Goal: Transaction & Acquisition: Download file/media

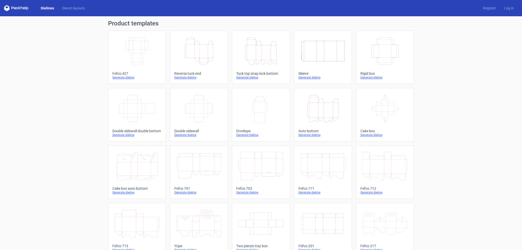
click at [137, 48] on icon "Width Depth Height" at bounding box center [136, 51] width 45 height 29
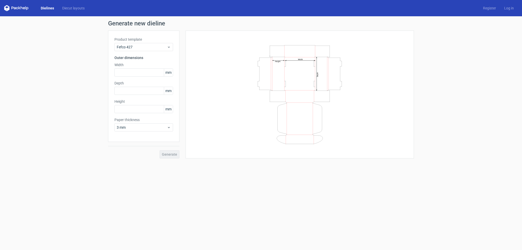
click at [142, 196] on form "Generate new dieline Product template Fefco 427 Outer dimensions Width mm Depth…" at bounding box center [261, 133] width 522 height 234
click at [138, 71] on input "text" at bounding box center [143, 73] width 59 height 8
type input "300"
type input "100"
type input "60"
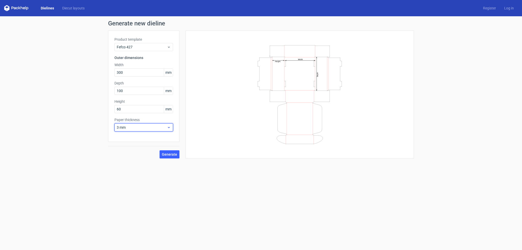
click at [127, 129] on span "3 mm" at bounding box center [142, 127] width 50 height 5
click at [127, 163] on div "1.5 mm" at bounding box center [143, 163] width 54 height 8
click at [133, 72] on input "300" at bounding box center [143, 73] width 59 height 8
click at [129, 183] on form "Generate new dieline Product template Fefco 427 Outer dimensions Width 300 mm D…" at bounding box center [261, 133] width 522 height 234
click at [132, 73] on input "300" at bounding box center [143, 73] width 59 height 8
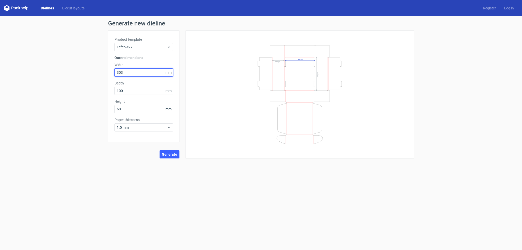
type input "303"
type input "103"
click at [172, 155] on span "Generate" at bounding box center [169, 155] width 15 height 4
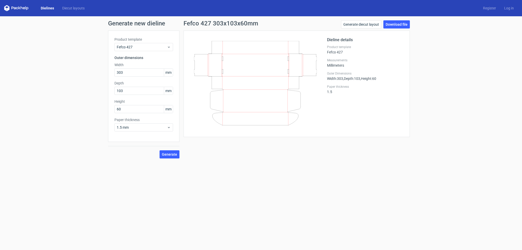
drag, startPoint x: 324, startPoint y: 189, endPoint x: 250, endPoint y: 170, distance: 76.3
click at [322, 189] on form "Generate new dieline Product template Fefco 427 Outer dimensions Width 303 mm D…" at bounding box center [261, 133] width 522 height 234
click at [394, 24] on link "Download file" at bounding box center [396, 24] width 26 height 8
click at [380, 176] on form "Generate new dieline Product template Fefco 427 Outer dimensions Width 303 mm D…" at bounding box center [261, 133] width 522 height 234
click at [364, 165] on form "Generate new dieline Product template Fefco 427 Outer dimensions Width 303 mm D…" at bounding box center [261, 133] width 522 height 234
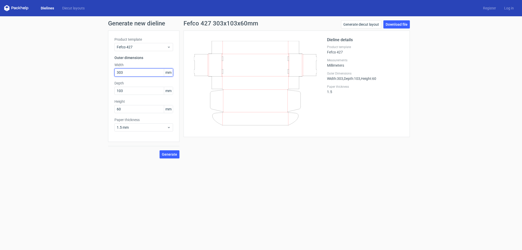
drag, startPoint x: 122, startPoint y: 73, endPoint x: 75, endPoint y: 68, distance: 47.1
click at [78, 70] on div "Generate new dieline Product template Fefco 427 Outer dimensions Width 303 mm D…" at bounding box center [261, 89] width 522 height 146
type input "310"
click at [304, 182] on form "Generate new dieline Product template Fefco 427 Outer dimensions Width 310 mm D…" at bounding box center [261, 133] width 522 height 234
drag, startPoint x: 106, startPoint y: 90, endPoint x: 83, endPoint y: 84, distance: 23.0
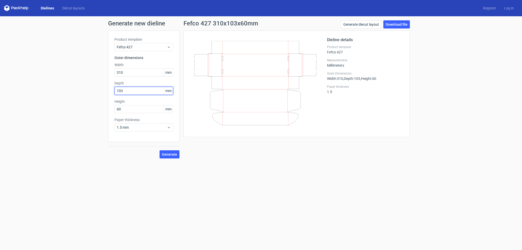
click at [85, 85] on div "Generate new dieline Product template Fefco 427 Outer dimensions Width 310 mm D…" at bounding box center [261, 89] width 522 height 146
type input "102"
click at [248, 185] on form "Generate new dieline Product template Fefco 427 Outer dimensions Width 310 mm D…" at bounding box center [261, 133] width 522 height 234
click at [173, 155] on span "Generate" at bounding box center [169, 155] width 15 height 4
click at [453, 143] on div "Generate new dieline Product template Fefco 427 Outer dimensions Width 310 mm D…" at bounding box center [261, 89] width 522 height 146
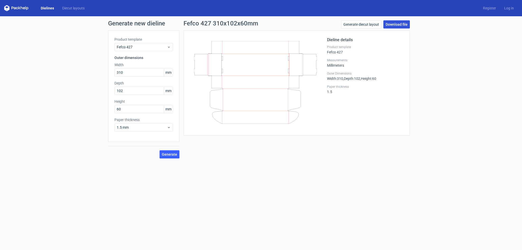
click at [397, 25] on link "Download file" at bounding box center [396, 24] width 26 height 8
click at [258, 173] on form "Generate new dieline Product template Fefco 427 Outer dimensions Width 310 mm D…" at bounding box center [261, 133] width 522 height 234
click at [328, 159] on div "Generate new dieline Product template Fefco 427 Outer dimensions Width 310 mm D…" at bounding box center [261, 89] width 522 height 146
